Goal: Information Seeking & Learning: Learn about a topic

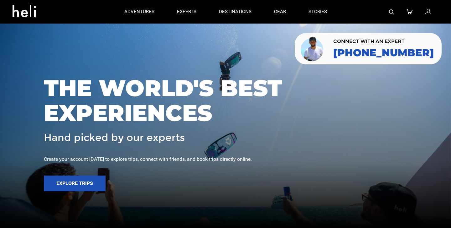
click at [391, 11] on img at bounding box center [391, 11] width 5 height 5
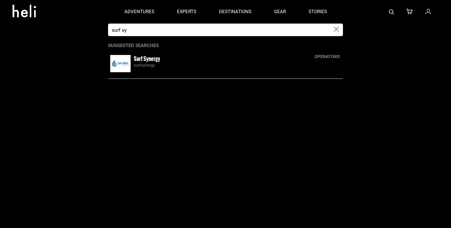
type input "surf sy"
click at [123, 66] on img at bounding box center [120, 63] width 20 height 17
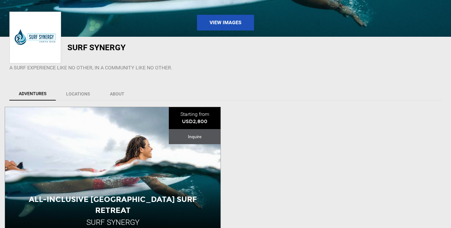
scroll to position [113, 0]
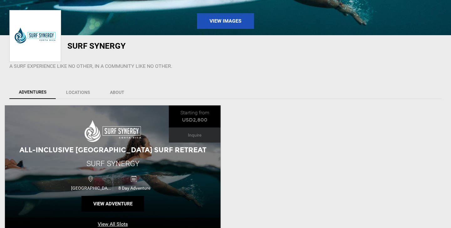
click at [118, 185] on div "8 Day Adventure" at bounding box center [134, 182] width 43 height 16
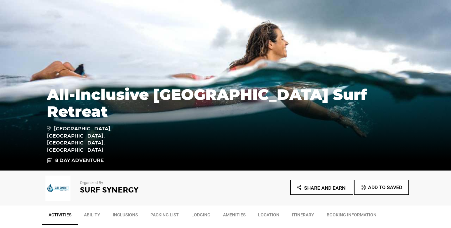
scroll to position [182, 0]
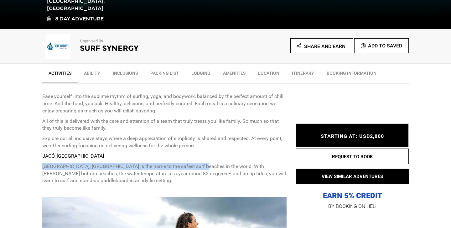
drag, startPoint x: 40, startPoint y: 165, endPoint x: 195, endPoint y: 168, distance: 154.5
copy p "[GEOGRAPHIC_DATA], [GEOGRAPHIC_DATA] is the home to the safest surf beaches in …"
